Goal: Task Accomplishment & Management: Manage account settings

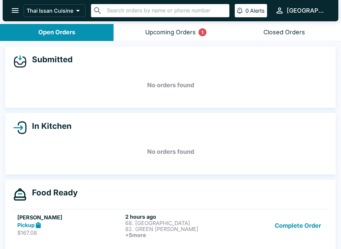
click at [303, 229] on button "Complete Order" at bounding box center [298, 226] width 52 height 25
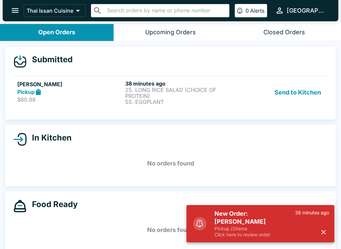
click at [305, 91] on button "Send to Kitchen" at bounding box center [298, 92] width 52 height 25
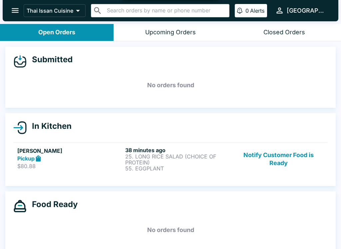
click at [81, 163] on p "$80.88" at bounding box center [69, 166] width 105 height 7
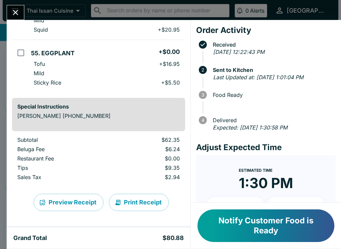
scroll to position [96, 0]
click at [146, 200] on button "Print Receipt" at bounding box center [139, 202] width 60 height 17
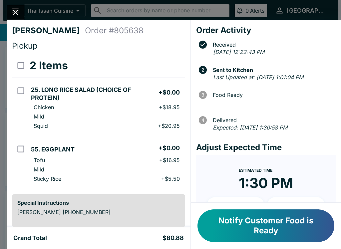
scroll to position [0, 0]
click at [19, 13] on icon "Close" at bounding box center [15, 12] width 9 height 9
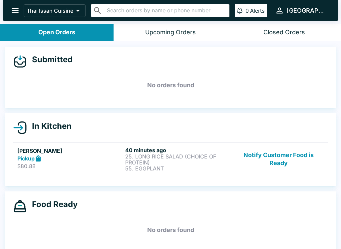
click at [96, 166] on p "$80.88" at bounding box center [69, 166] width 105 height 7
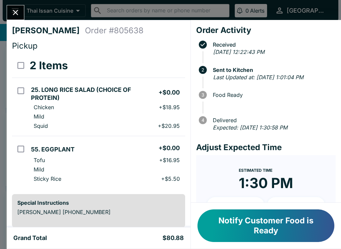
click at [168, 125] on p "+ $20.95" at bounding box center [169, 126] width 22 height 7
checkbox input "true"
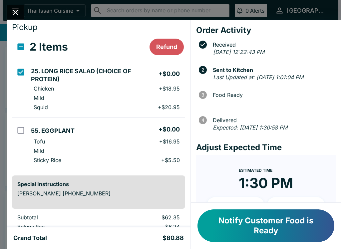
scroll to position [18, 0]
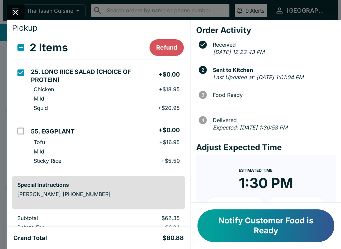
click at [166, 46] on button "Refund" at bounding box center [167, 47] width 34 height 17
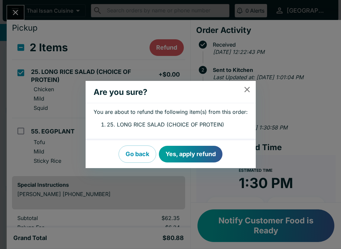
click at [248, 83] on button "close" at bounding box center [247, 89] width 17 height 17
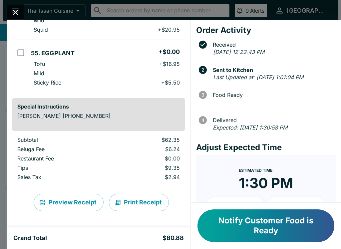
scroll to position [96, 0]
click at [16, 9] on icon "Close" at bounding box center [15, 12] width 9 height 9
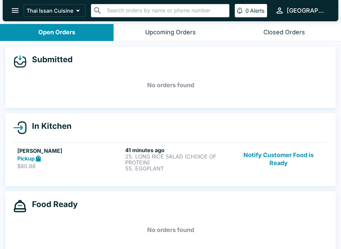
click at [95, 161] on div "Pickup" at bounding box center [69, 159] width 105 height 8
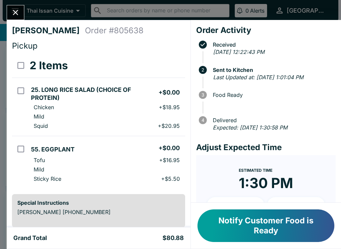
click at [22, 91] on input "orders table" at bounding box center [20, 90] width 15 height 15
click at [166, 70] on button "Refund" at bounding box center [167, 65] width 34 height 17
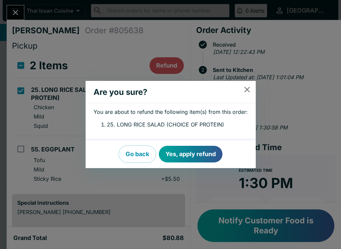
click at [199, 151] on button "Yes, apply refund" at bounding box center [191, 154] width 64 height 17
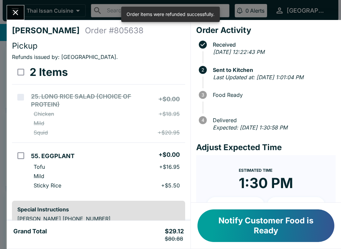
checkbox input "false"
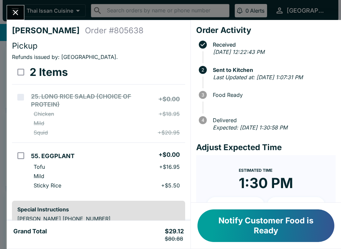
click at [15, 3] on div "[PERSON_NAME] Order # 805638 Pickup Refunds issued by: thaiissan . 2 Items 25. …" at bounding box center [170, 124] width 341 height 249
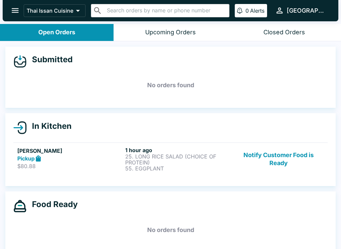
click at [94, 162] on div "Pickup" at bounding box center [69, 159] width 105 height 8
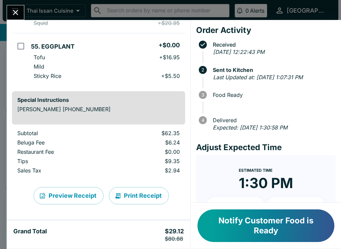
scroll to position [110, 0]
click at [140, 196] on button "Print Receipt" at bounding box center [139, 195] width 60 height 17
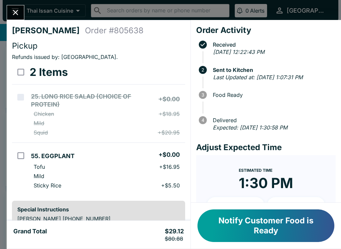
scroll to position [0, 0]
click at [22, 5] on div at bounding box center [16, 12] width 18 height 15
click at [16, 15] on icon "Close" at bounding box center [15, 12] width 9 height 9
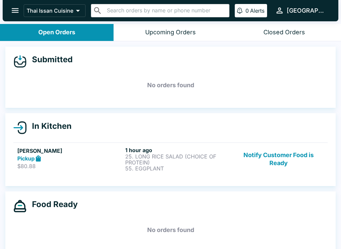
click at [335, 241] on div "Food Ready No orders found" at bounding box center [170, 222] width 330 height 61
click at [93, 152] on h5 "[PERSON_NAME]" at bounding box center [69, 151] width 105 height 8
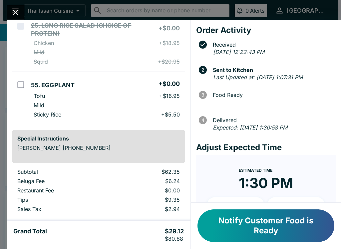
scroll to position [71, 0]
click at [20, 6] on button "Close" at bounding box center [15, 12] width 17 height 14
